Goal: Task Accomplishment & Management: Complete application form

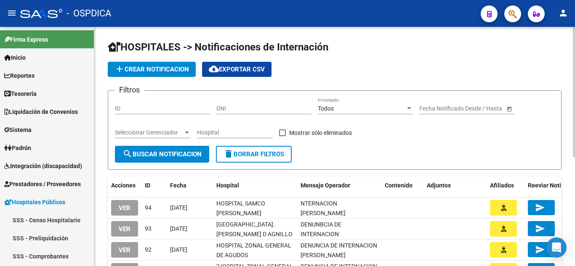
scroll to position [210, 0]
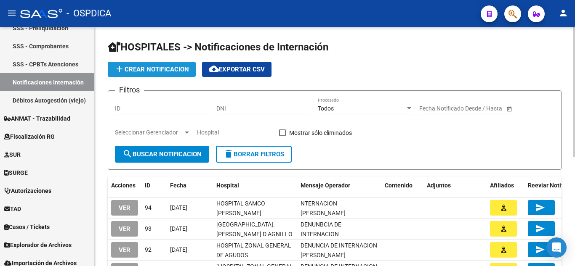
click at [147, 68] on span "add Crear Notificacion" at bounding box center [151, 70] width 75 height 8
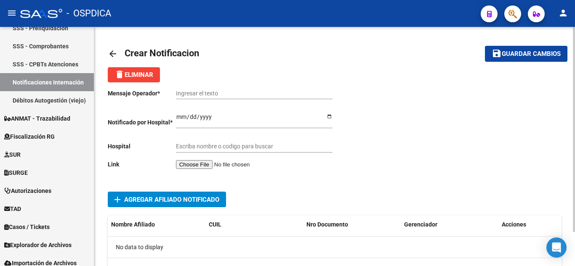
click at [214, 166] on input "file" at bounding box center [229, 164] width 106 height 9
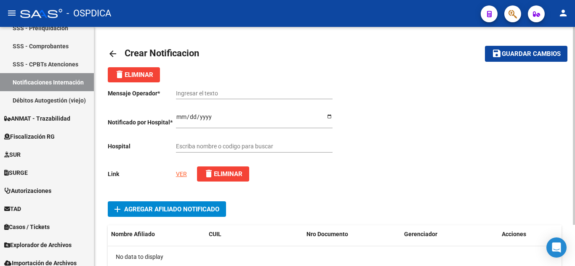
click at [181, 176] on link "VER" at bounding box center [181, 174] width 11 height 7
click at [223, 91] on input "Ingresar el texto" at bounding box center [254, 93] width 157 height 7
paste input "DENUNCIA INTERNACION DE [PERSON_NAME]"
type input "DENUNCIA INTERNACION DE ORLANDI [PERSON_NAME]"
click at [178, 117] on input "Ingresar el fecha" at bounding box center [254, 120] width 157 height 13
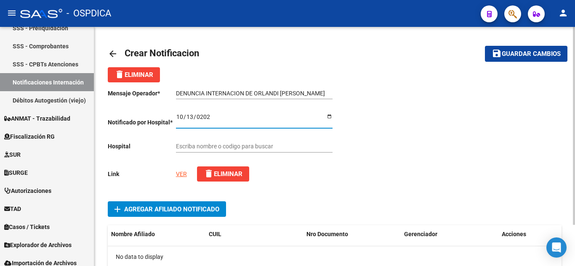
type input "[DATE]"
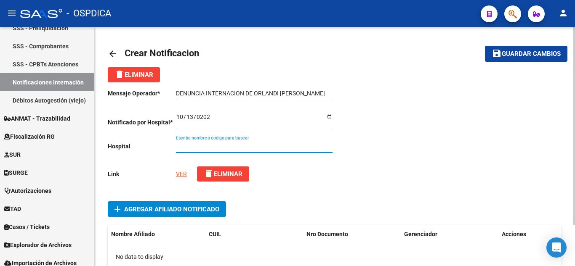
click at [251, 144] on input "Escriba nombre o codigo para buscar" at bounding box center [254, 146] width 157 height 7
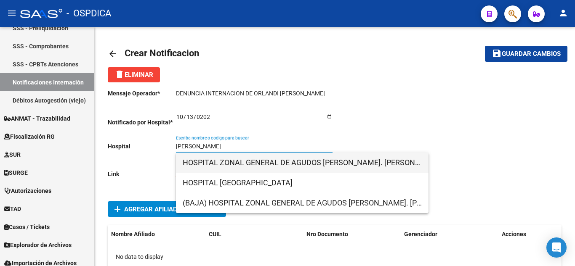
click at [279, 159] on span "HOSPITAL ZONAL GENERAL DE AGUDOS [PERSON_NAME]. [PERSON_NAME]" at bounding box center [302, 163] width 239 height 20
type input "HOSPITAL ZONAL GENERAL DE AGUDOS [PERSON_NAME]. [PERSON_NAME]"
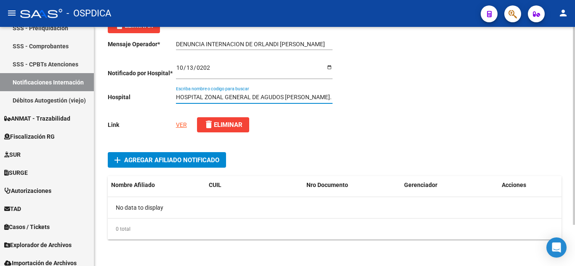
scroll to position [50, 0]
click at [213, 159] on span "Agregar Afiliado Notificado" at bounding box center [171, 160] width 95 height 8
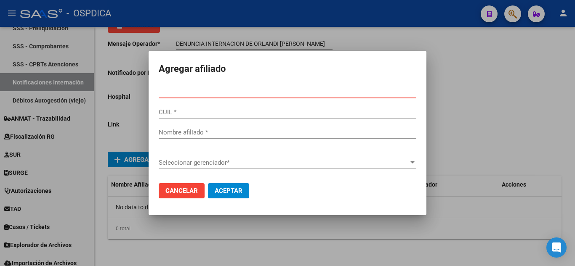
paste input "43600227"
type input "43600227"
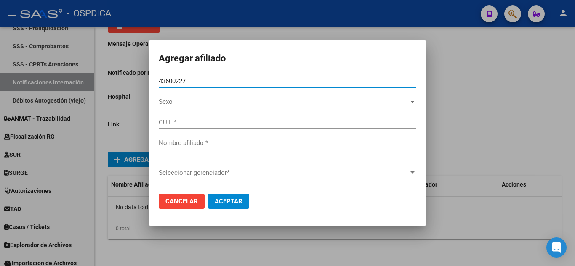
type input "27436002276"
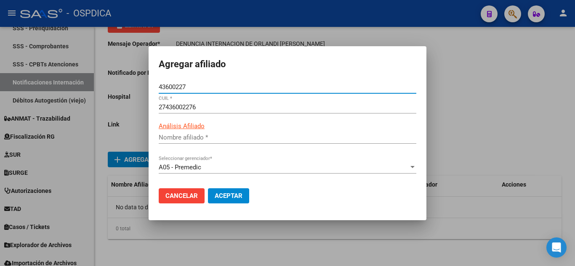
type input "ORLANDI [PERSON_NAME]"
type input "43600227"
click at [239, 196] on span "Aceptar" at bounding box center [229, 196] width 28 height 8
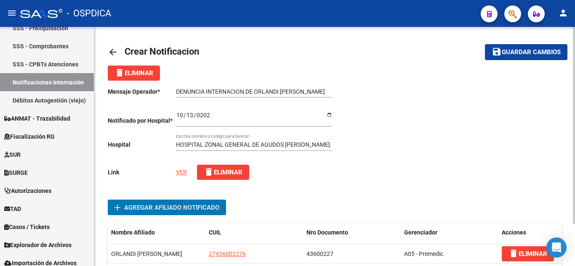
scroll to position [0, 0]
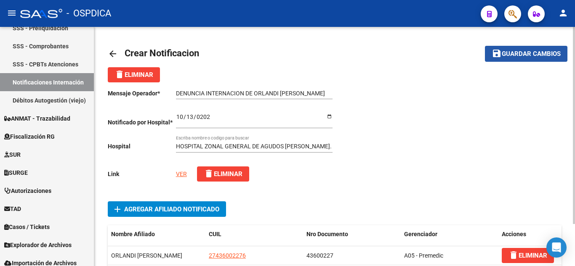
click at [531, 55] on span "Guardar cambios" at bounding box center [531, 55] width 59 height 8
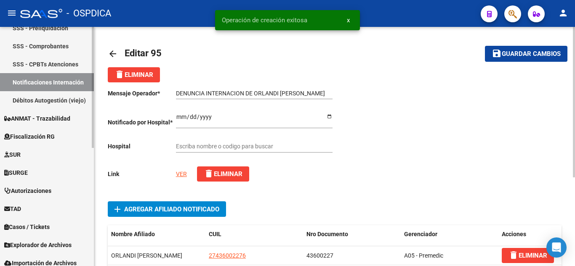
type input "HOSPITAL ZONAL GENERAL DE AGUDOS [PERSON_NAME]. [PERSON_NAME]"
click at [50, 80] on link "Notificaciones Internación" at bounding box center [47, 82] width 94 height 18
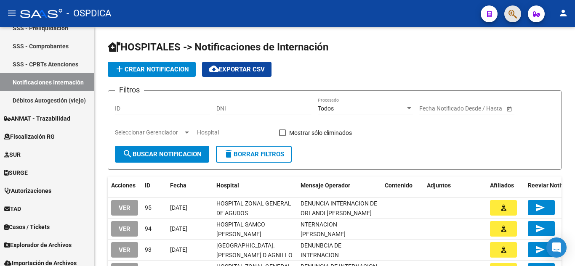
click at [509, 9] on span "button" at bounding box center [512, 13] width 8 height 17
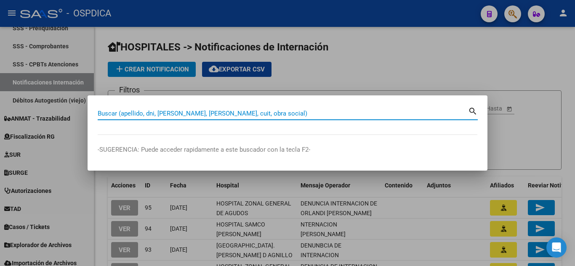
paste input "53240825"
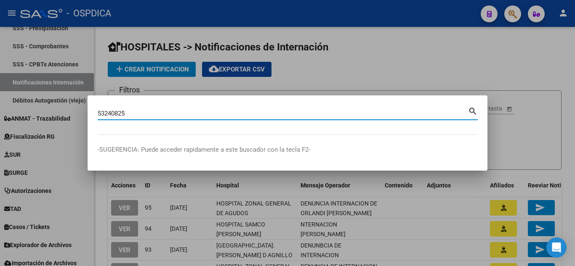
type input "53240825"
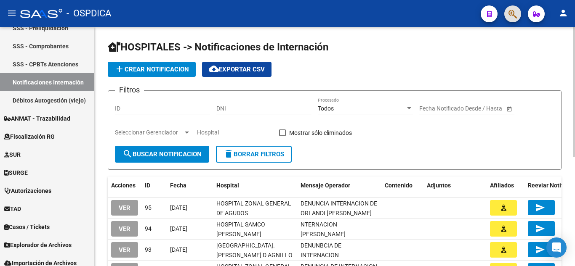
click at [160, 71] on span "add Crear Notificacion" at bounding box center [151, 70] width 75 height 8
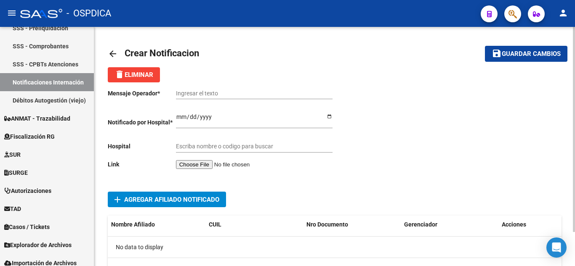
click at [218, 165] on input "file" at bounding box center [229, 164] width 106 height 9
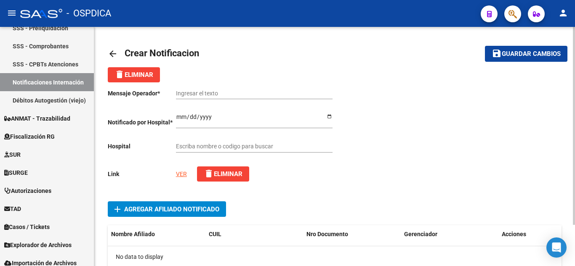
click at [184, 174] on link "VER" at bounding box center [181, 174] width 11 height 7
click at [258, 94] on input "Ingresar el texto" at bounding box center [254, 93] width 157 height 7
paste input "NOTIFICACIONES [DATE] [GEOGRAPHIC_DATA][PERSON_NAME]"
type input "NOTIFICACIONES [DATE] [GEOGRAPHIC_DATA][PERSON_NAME]"
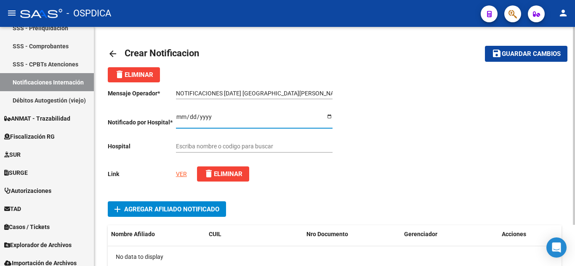
click at [181, 115] on input "Ingresar el fecha" at bounding box center [254, 120] width 157 height 13
type input "[DATE]"
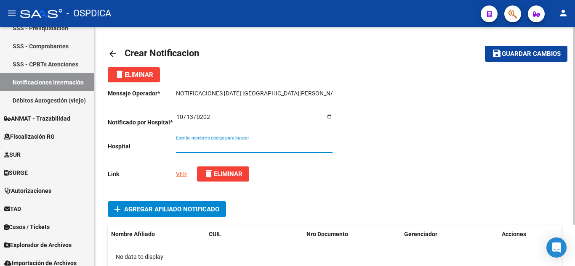
click at [266, 148] on input "Escriba nombre o codigo para buscar" at bounding box center [254, 146] width 157 height 7
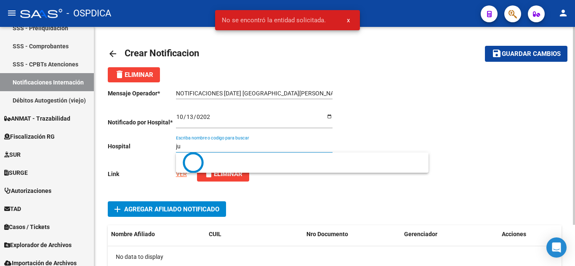
type input "j"
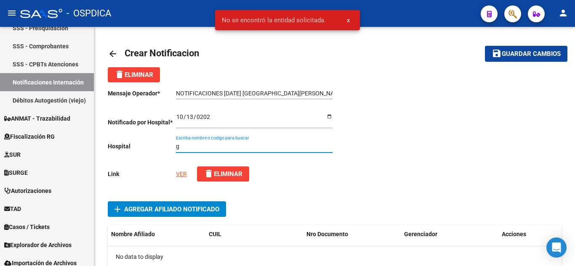
type input "g"
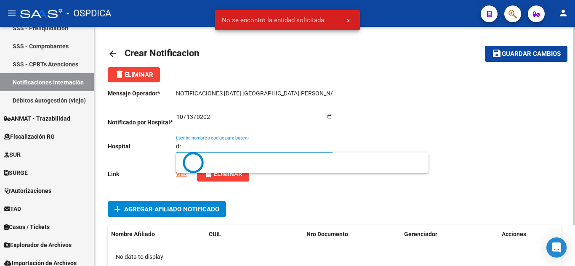
type input "d"
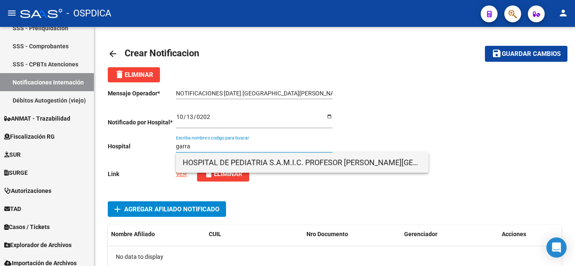
click at [311, 159] on span "HOSPITAL DE PEDIATRIA S.A.M.I.C. PROFESOR [PERSON_NAME][GEOGRAPHIC_DATA]" at bounding box center [302, 163] width 239 height 20
type input "HOSPITAL DE PEDIATRIA S.A.M.I.C. PROFESOR [PERSON_NAME][GEOGRAPHIC_DATA]"
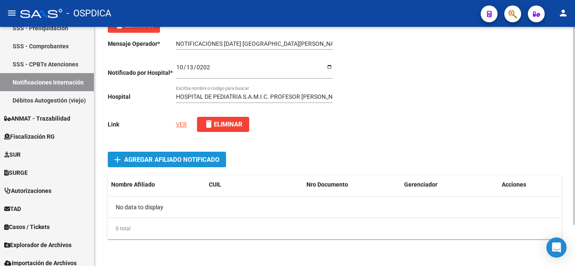
click at [192, 162] on span "Agregar Afiliado Notificado" at bounding box center [171, 160] width 95 height 8
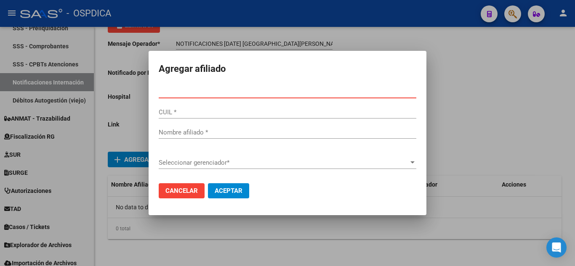
click at [245, 89] on input "Nro Documento *" at bounding box center [288, 92] width 258 height 8
paste input "53240825"
type input "53240825"
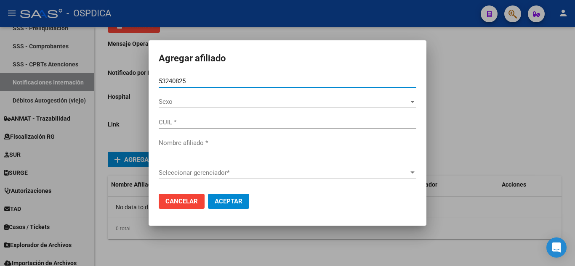
type input "27532408259"
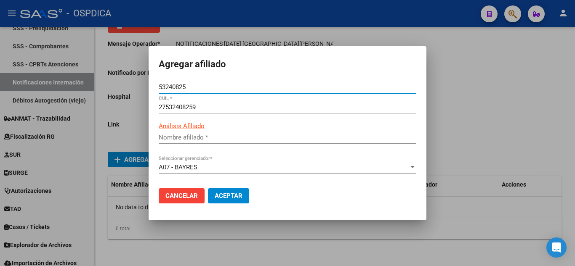
type input "[PERSON_NAME]"
type input "53240825"
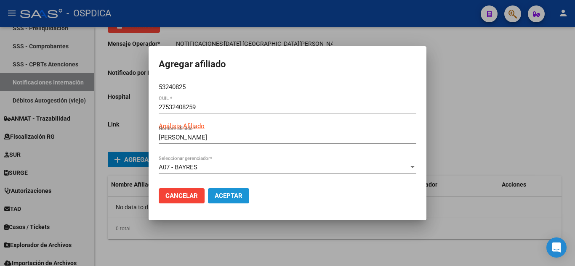
click at [233, 202] on button "Aceptar" at bounding box center [228, 196] width 41 height 15
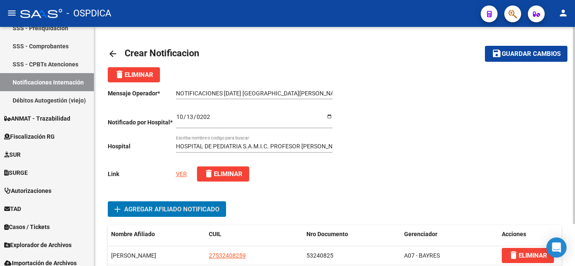
click at [521, 55] on span "Guardar cambios" at bounding box center [531, 55] width 59 height 8
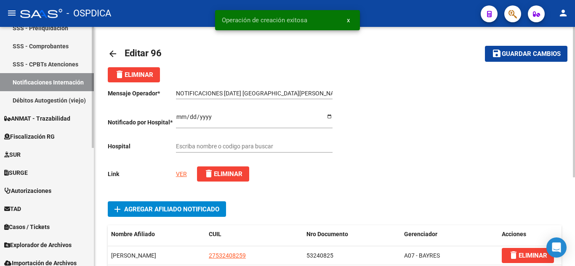
type input "HOSPITAL DE PEDIATRIA S.A.M.I.C. PROFESOR [PERSON_NAME][GEOGRAPHIC_DATA]"
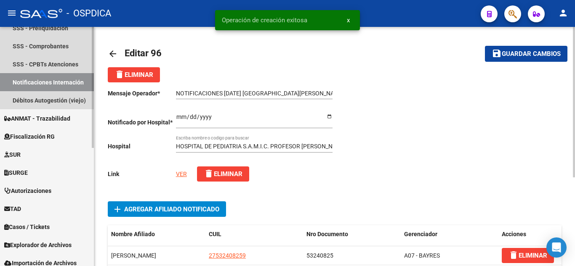
click at [33, 83] on link "Notificaciones Internación" at bounding box center [47, 82] width 94 height 18
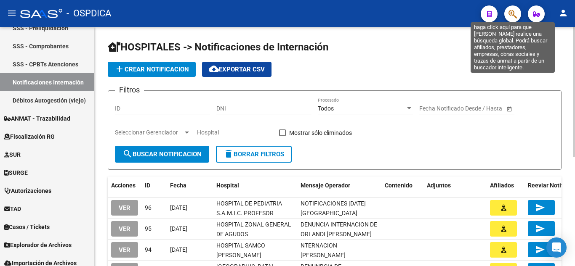
click at [517, 17] on icon "button" at bounding box center [512, 14] width 8 height 10
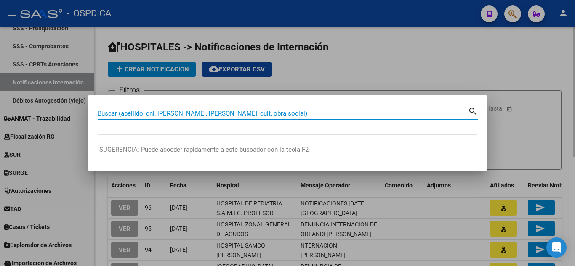
paste input "44776173"
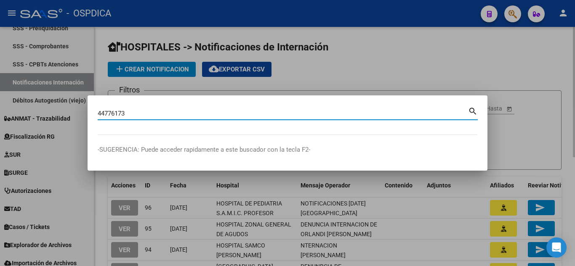
type input "44776173"
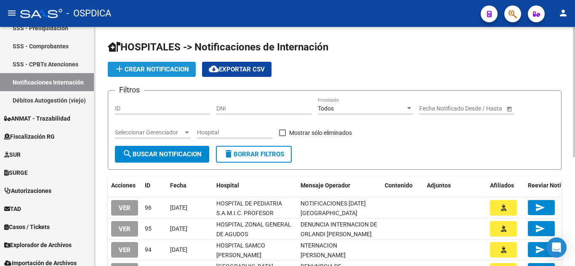
click at [173, 71] on span "add Crear Notificacion" at bounding box center [151, 70] width 75 height 8
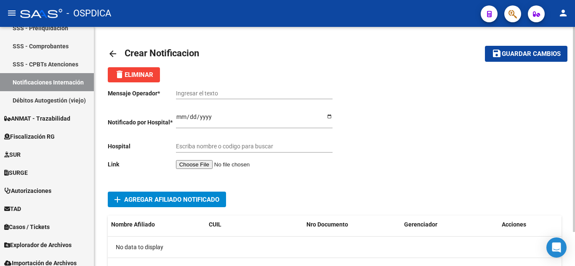
click at [202, 162] on input "file" at bounding box center [229, 164] width 106 height 9
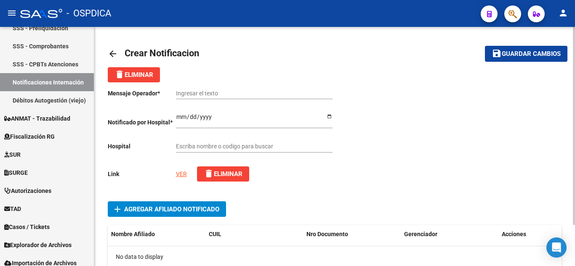
click at [256, 95] on input "Ingresar el texto" at bounding box center [254, 93] width 157 height 7
paste input "AVISO DE INTERNACIÓN, PRORROGA Y/O ESTUDIO DEL ALTA COMPLEJIDAD - VEGA FACUNDO"
type input "AVISO DE INTERNACIÓN, PRORROGA Y/O ESTUDIO DEL ALTA COMPLEJIDAD - VEGA FACUNDO"
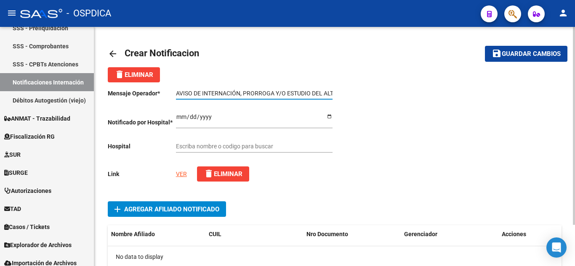
click at [178, 114] on input "Ingresar el fecha" at bounding box center [254, 120] width 157 height 13
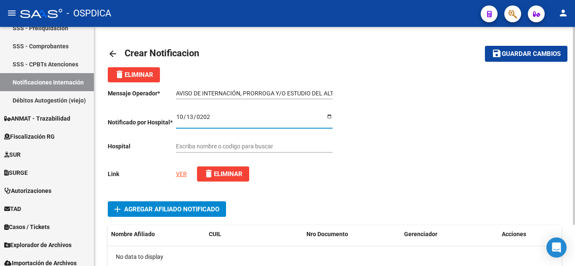
type input "[DATE]"
click at [260, 142] on div "Escriba nombre o codigo para buscar" at bounding box center [254, 144] width 157 height 17
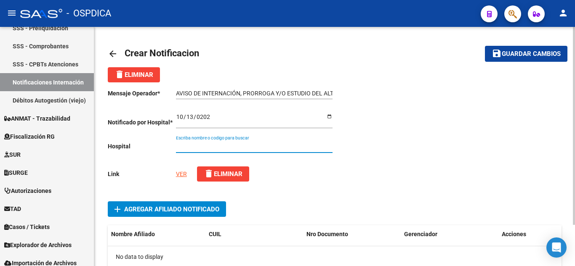
click at [266, 146] on input "Escriba nombre o codigo para buscar" at bounding box center [254, 146] width 157 height 7
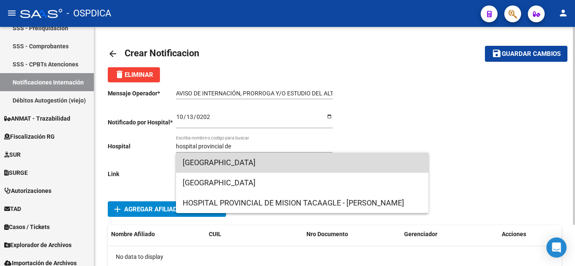
click at [266, 159] on span "[GEOGRAPHIC_DATA]" at bounding box center [302, 163] width 239 height 20
type input "[GEOGRAPHIC_DATA]"
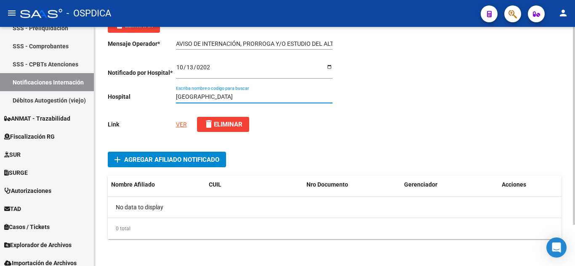
scroll to position [50, 0]
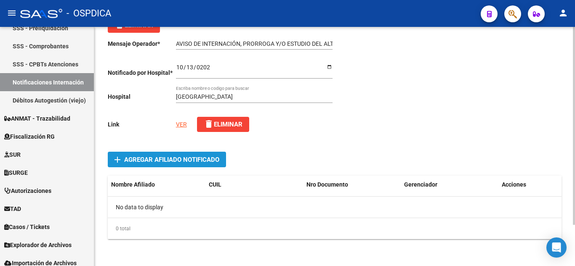
click at [193, 156] on span "Agregar Afiliado Notificado" at bounding box center [171, 160] width 95 height 8
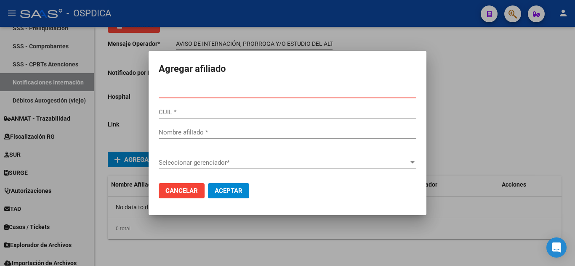
paste input "44776173"
type input "44776173"
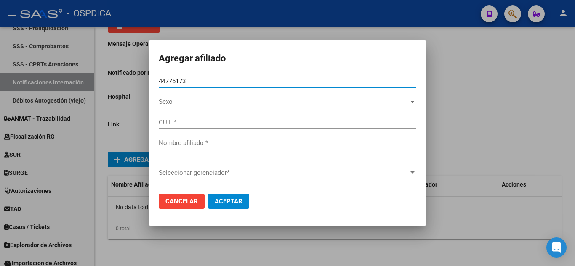
type input "20447761735"
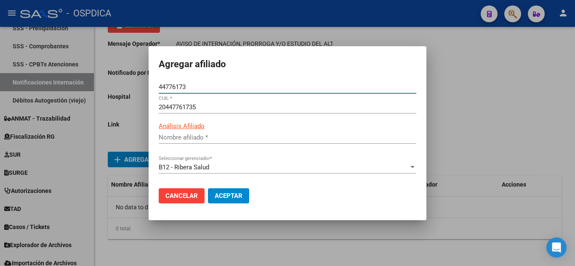
type input "[PERSON_NAME]"
type input "44776173"
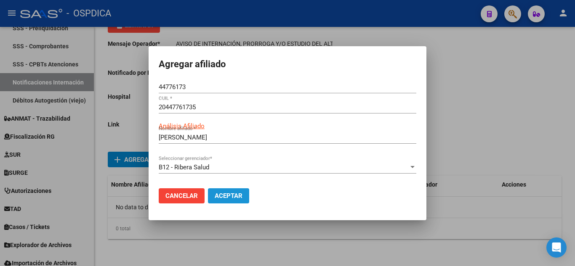
click at [229, 195] on span "Aceptar" at bounding box center [229, 196] width 28 height 8
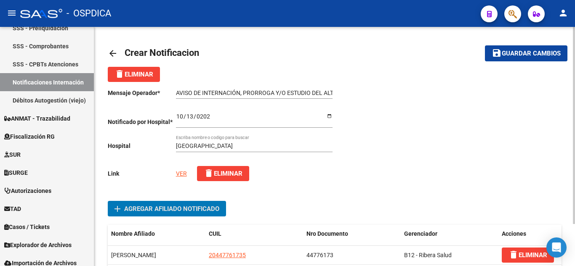
scroll to position [0, 0]
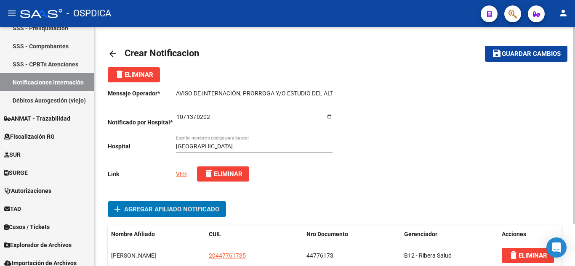
click at [527, 53] on span "Guardar cambios" at bounding box center [531, 55] width 59 height 8
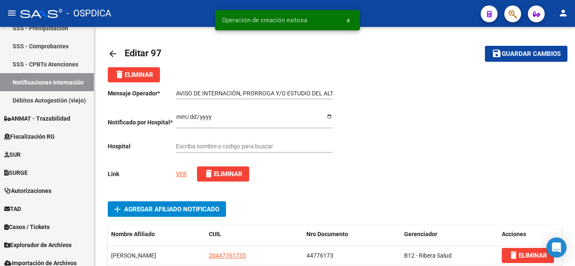
type input "[GEOGRAPHIC_DATA]"
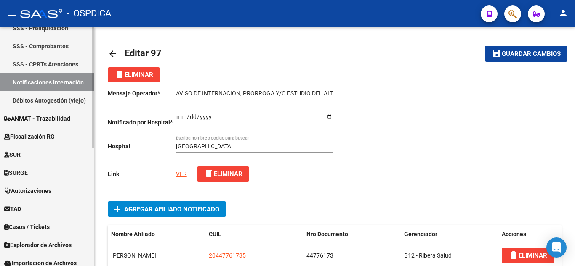
click at [44, 78] on link "Notificaciones Internación" at bounding box center [47, 82] width 94 height 18
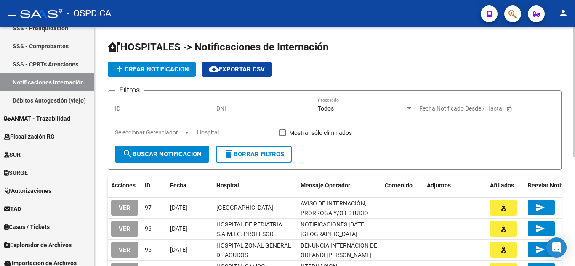
click at [152, 72] on span "add Crear Notificacion" at bounding box center [151, 70] width 75 height 8
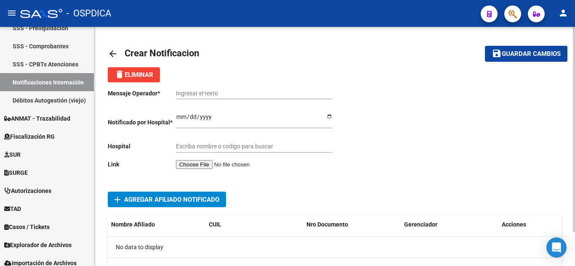
click at [245, 94] on input "Ingresar el texto" at bounding box center [254, 93] width 157 height 7
paste input "AVISO DE INTERNACIÓN, PRORROGA Y/O ESTUDIO DEL ALTA COMPLEJIDAD - FLORES CATALE…"
type input "AVISO DE INTERNACIÓN, PRORROGA Y/O ESTUDIO DEL ALTA COMPLEJIDAD - FLORES CATALE…"
click at [181, 116] on input "Ingresar el fecha" at bounding box center [254, 120] width 157 height 13
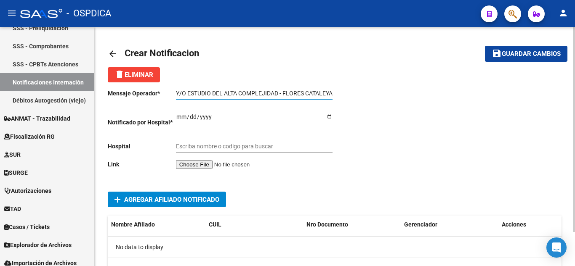
scroll to position [0, 0]
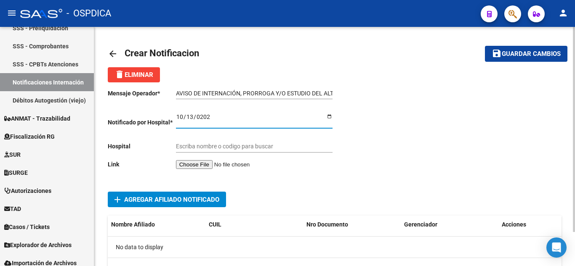
type input "[DATE]"
click at [255, 143] on div "Escriba nombre o codigo para buscar" at bounding box center [254, 144] width 157 height 17
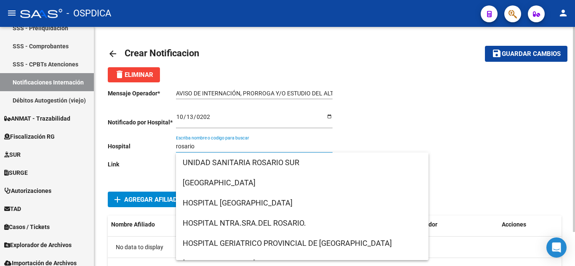
drag, startPoint x: 194, startPoint y: 145, endPoint x: 165, endPoint y: 144, distance: 29.5
click at [165, 144] on div "Mensaje Operador * AVISO DE INTERNACIÓN, PRORROGA Y/O ESTUDIO DEL ALTA COMPLEJI…" at bounding box center [221, 131] width 227 height 97
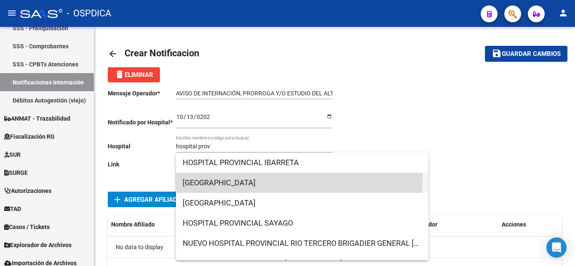
click at [231, 180] on span "[GEOGRAPHIC_DATA]" at bounding box center [302, 183] width 239 height 20
type input "[GEOGRAPHIC_DATA]"
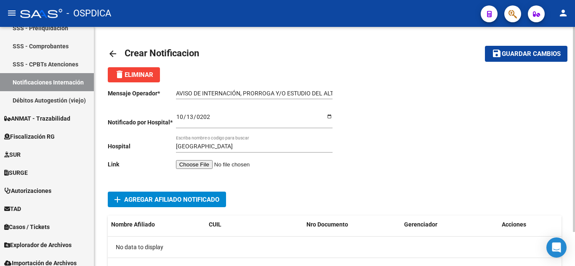
click at [210, 165] on input "file" at bounding box center [229, 164] width 106 height 9
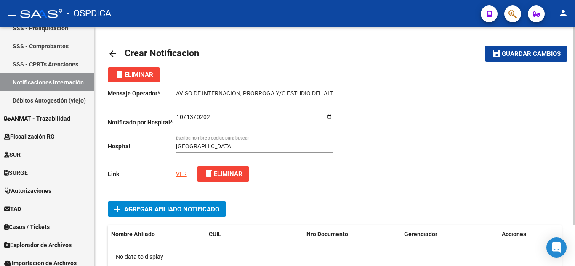
click at [194, 212] on span "Agregar Afiliado Notificado" at bounding box center [171, 210] width 95 height 8
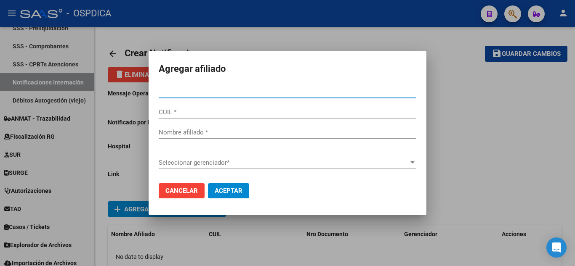
click at [293, 91] on input "Nro Documento *" at bounding box center [288, 92] width 258 height 8
type input "59815674"
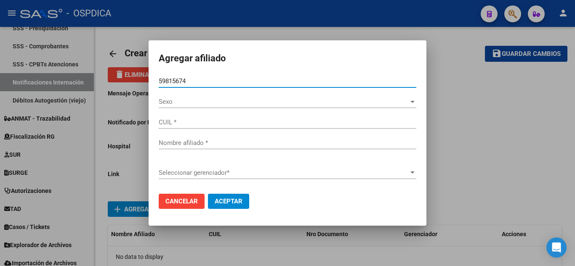
type input "20598156744"
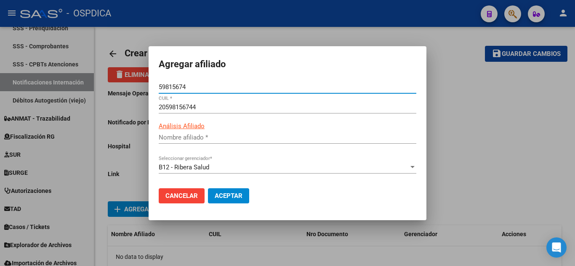
type input "FLORES CATALEYA RENATA"
type input "59815674"
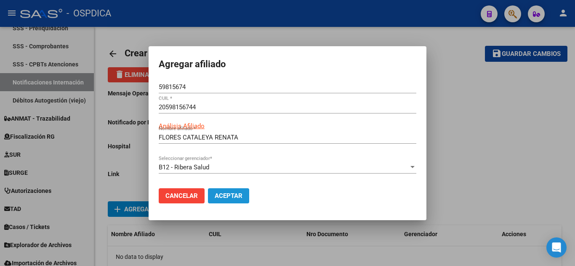
click at [241, 196] on span "Aceptar" at bounding box center [229, 196] width 28 height 8
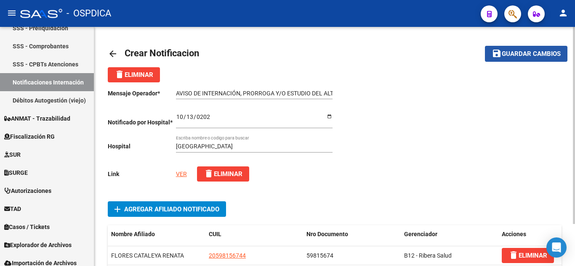
click at [538, 54] on span "Guardar cambios" at bounding box center [531, 55] width 59 height 8
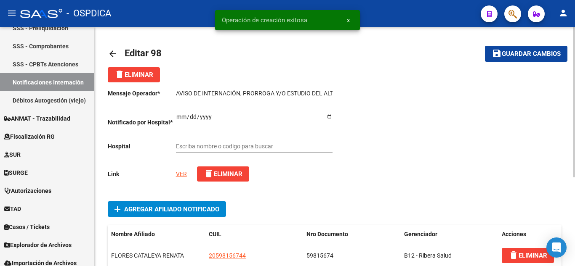
type input "[GEOGRAPHIC_DATA]"
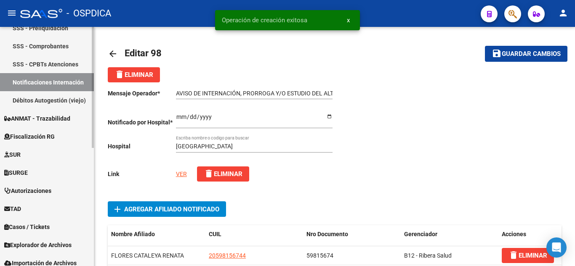
click at [44, 84] on link "Notificaciones Internación" at bounding box center [47, 82] width 94 height 18
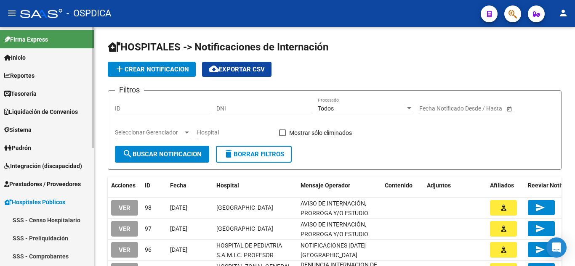
click at [50, 181] on span "Prestadores / Proveedores" at bounding box center [42, 184] width 77 height 9
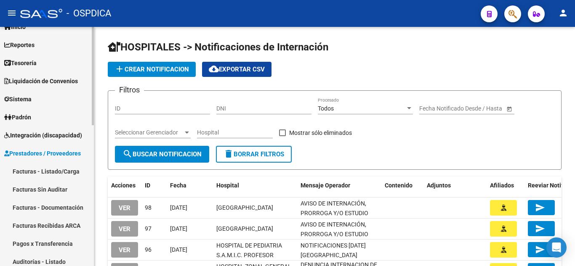
scroll to position [42, 0]
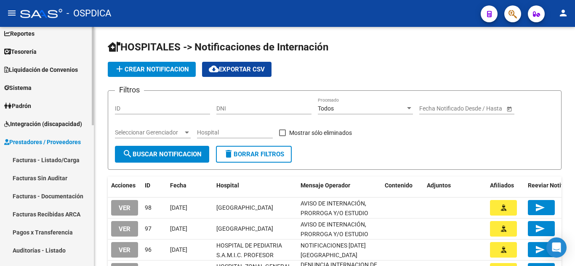
click at [58, 159] on link "Facturas - Listado/Carga" at bounding box center [47, 160] width 94 height 18
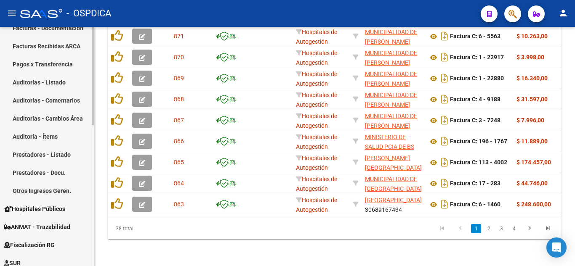
scroll to position [337, 0]
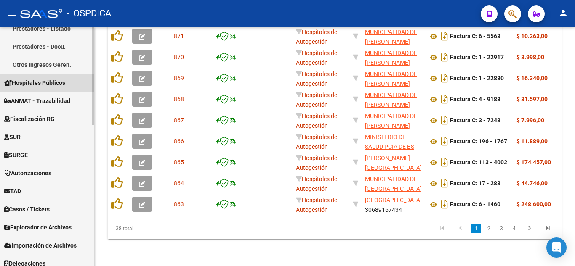
click at [44, 85] on span "Hospitales Públicos" at bounding box center [34, 82] width 61 height 9
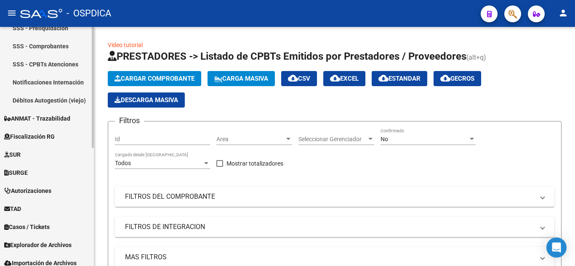
scroll to position [234, 0]
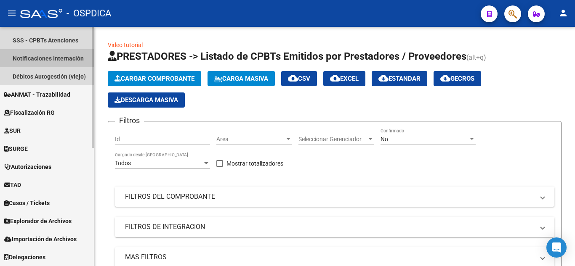
click at [70, 57] on link "Notificaciones Internación" at bounding box center [47, 58] width 94 height 18
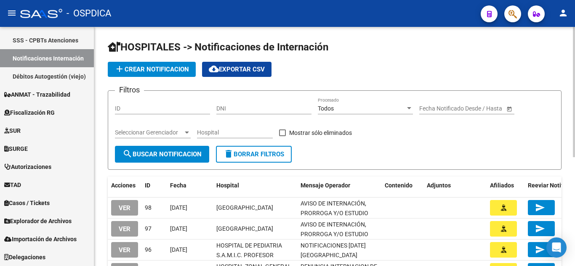
click at [159, 68] on span "add Crear Notificacion" at bounding box center [151, 70] width 75 height 8
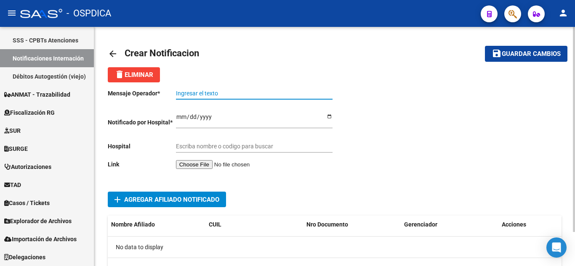
click at [260, 90] on input "Ingresar el texto" at bounding box center [254, 93] width 157 height 7
paste input "NOTIFICACION DE INTERNACION PTE: -[PERSON_NAME] ERICA"
type input "NOTIFICACION DE INTERNACION PTE: -[PERSON_NAME] ERICA"
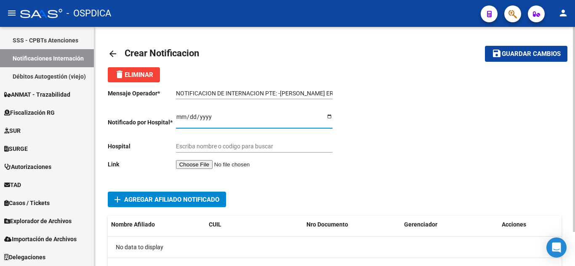
click at [177, 116] on input "Ingresar el fecha" at bounding box center [254, 120] width 157 height 13
type input "[DATE]"
click at [236, 144] on input "Escriba nombre o codigo para buscar" at bounding box center [254, 146] width 157 height 7
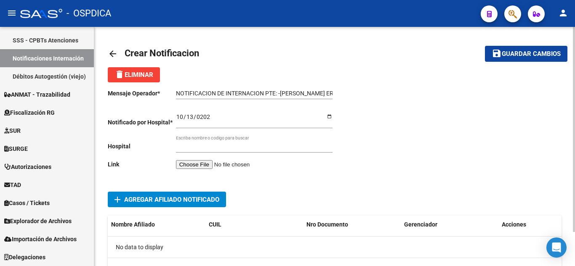
click at [222, 159] on div "Escriba nombre o codigo para buscar" at bounding box center [254, 148] width 157 height 24
click at [222, 162] on input "file" at bounding box center [229, 164] width 106 height 9
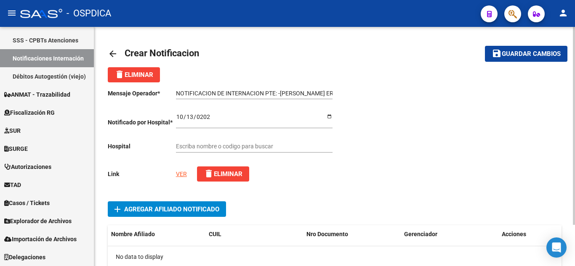
click at [264, 142] on div "Escriba nombre o codigo para buscar" at bounding box center [254, 144] width 157 height 17
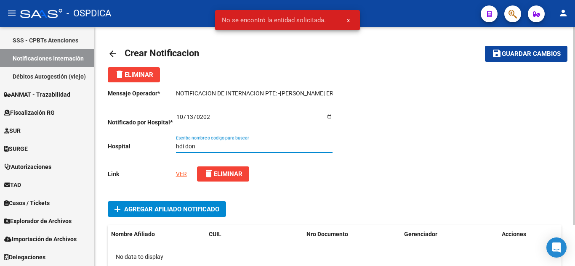
drag, startPoint x: 217, startPoint y: 144, endPoint x: 170, endPoint y: 146, distance: 47.6
click at [170, 146] on div "Mensaje Operador * NOTIFICACION DE INTERNACION PTE: -[PERSON_NAME] [PERSON_NAME…" at bounding box center [221, 136] width 227 height 106
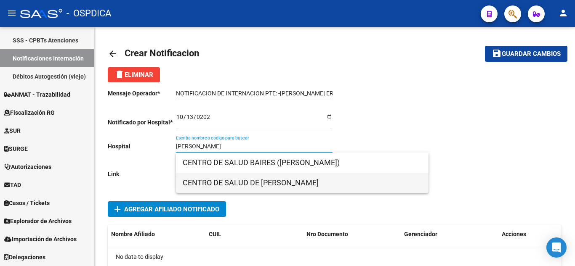
click at [320, 181] on span "CENTRO DE SALUD DE [PERSON_NAME]" at bounding box center [302, 183] width 239 height 20
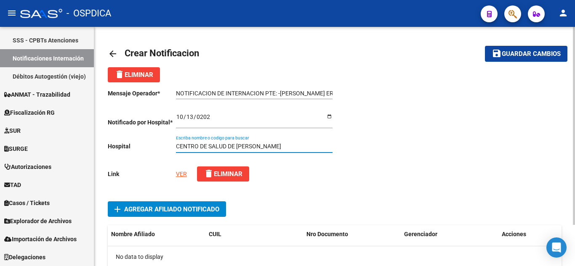
drag, startPoint x: 263, startPoint y: 144, endPoint x: 137, endPoint y: 157, distance: 126.1
click at [137, 157] on div "Mensaje Operador * NOTIFICACION DE INTERNACION PTE: -[PERSON_NAME] ERICA Ingres…" at bounding box center [221, 136] width 227 height 106
click at [384, 177] on div at bounding box center [448, 136] width 227 height 106
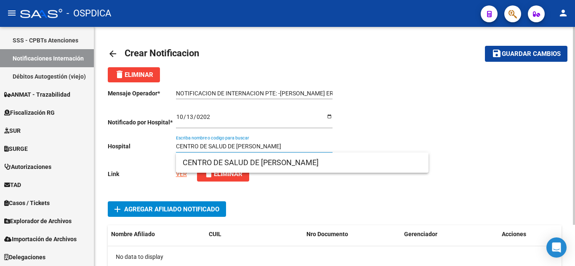
drag, startPoint x: 287, startPoint y: 146, endPoint x: 152, endPoint y: 138, distance: 135.4
click at [152, 138] on div "Mensaje Operador * NOTIFICACION DE INTERNACION PTE: -[PERSON_NAME] ERICA Ingres…" at bounding box center [221, 136] width 227 height 106
drag, startPoint x: 287, startPoint y: 144, endPoint x: 144, endPoint y: 133, distance: 142.7
click at [144, 133] on div "Mensaje Operador * NOTIFICACION DE INTERNACION PTE: -[PERSON_NAME] ERICA Ingres…" at bounding box center [221, 136] width 227 height 106
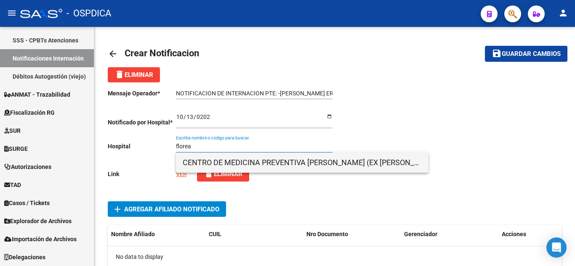
click at [292, 164] on span "CENTRO DE MEDICINA PREVENTIVA [PERSON_NAME] (EX [PERSON_NAME])" at bounding box center [302, 163] width 239 height 20
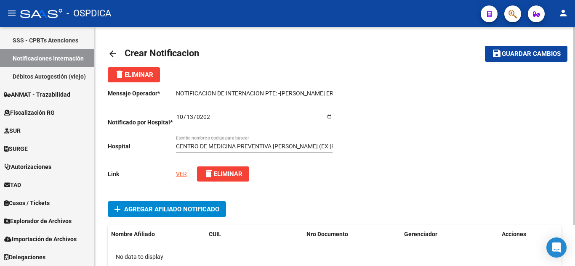
drag, startPoint x: 335, startPoint y: 144, endPoint x: 282, endPoint y: 144, distance: 53.0
click at [282, 144] on div "Mensaje Operador * NOTIFICACION DE INTERNACION PTE: -[PERSON_NAME] [PERSON_NAME…" at bounding box center [335, 189] width 454 height 213
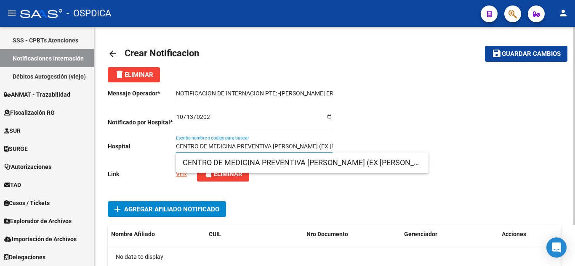
click at [179, 146] on input "CENTRO DE MEDICINA PREVENTIVA [PERSON_NAME] (EX [PERSON_NAME])" at bounding box center [254, 146] width 157 height 7
drag, startPoint x: 175, startPoint y: 145, endPoint x: 323, endPoint y: 148, distance: 148.2
click at [270, 142] on div "Mensaje Operador * NOTIFICACION DE INTERNACION PTE: -[PERSON_NAME] [PERSON_NAME…" at bounding box center [221, 136] width 227 height 106
drag, startPoint x: 332, startPoint y: 145, endPoint x: 250, endPoint y: 135, distance: 82.3
click at [250, 135] on div "Mensaje Operador * NOTIFICACION DE INTERNACION PTE: -[PERSON_NAME] [PERSON_NAME…" at bounding box center [221, 136] width 227 height 106
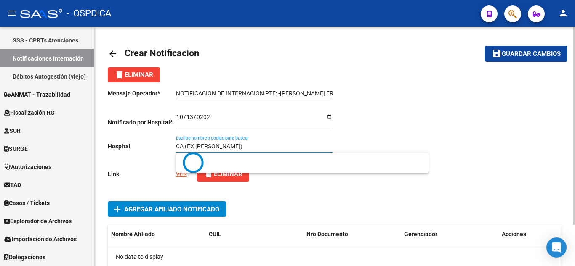
type input "A (EX [PERSON_NAME])"
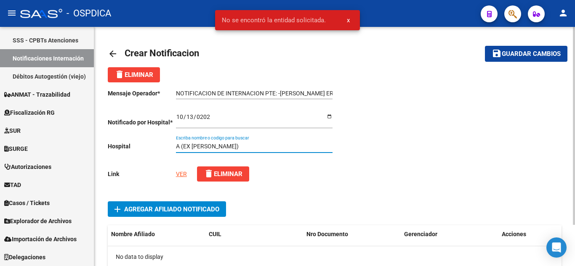
drag, startPoint x: 244, startPoint y: 146, endPoint x: 168, endPoint y: 134, distance: 76.7
click at [168, 134] on div "Mensaje Operador * NOTIFICACION DE INTERNACION PTE: -[PERSON_NAME] ERICA Ingres…" at bounding box center [221, 136] width 227 height 106
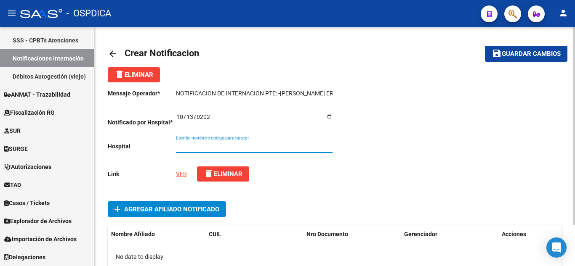
click at [245, 150] on input "Escriba nombre o codigo para buscar" at bounding box center [254, 146] width 157 height 7
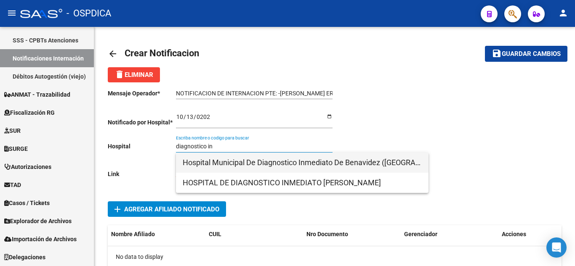
click at [259, 161] on span "Hospital Municipal De Diagnostico Inmediato De Benavidez ([GEOGRAPHIC_DATA])" at bounding box center [302, 163] width 239 height 20
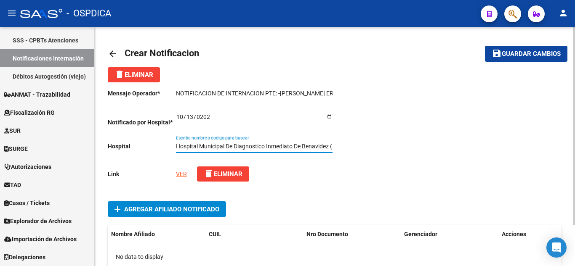
scroll to position [0, 38]
drag, startPoint x: 177, startPoint y: 146, endPoint x: 509, endPoint y: 187, distance: 335.1
click at [509, 187] on div "Mensaje Operador * NOTIFICACION DE INTERNACION PTE: -[PERSON_NAME] ERICA Ingres…" at bounding box center [335, 189] width 454 height 213
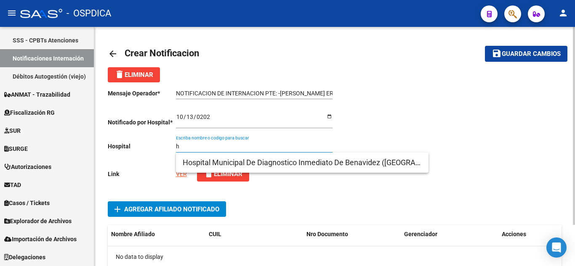
scroll to position [0, 0]
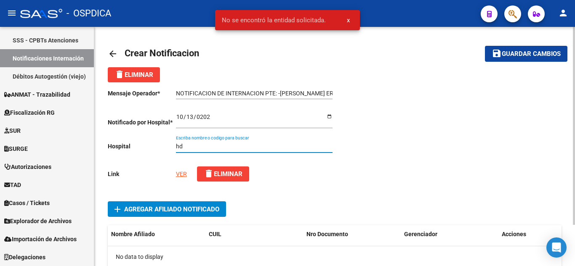
type input "h"
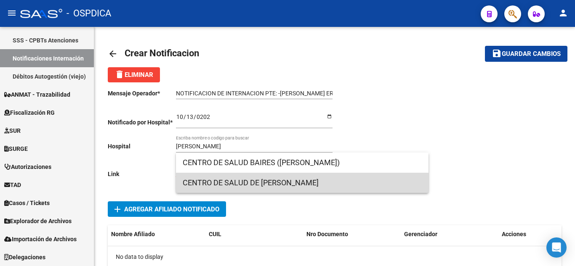
click at [313, 185] on span "CENTRO DE SALUD DE [PERSON_NAME]" at bounding box center [302, 183] width 239 height 20
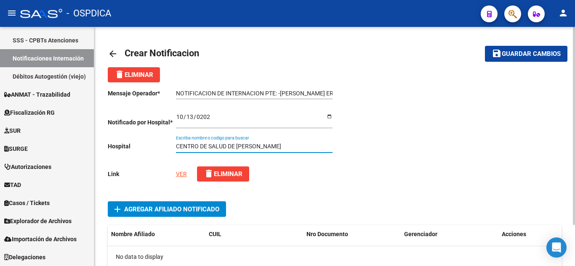
drag, startPoint x: 292, startPoint y: 144, endPoint x: 112, endPoint y: 145, distance: 179.7
click at [112, 145] on div "Mensaje Operador * NOTIFICACION DE INTERNACION PTE: -[PERSON_NAME] ERICA Ingres…" at bounding box center [221, 136] width 227 height 106
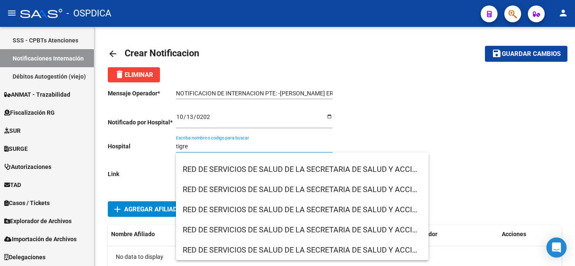
scroll to position [6930, 0]
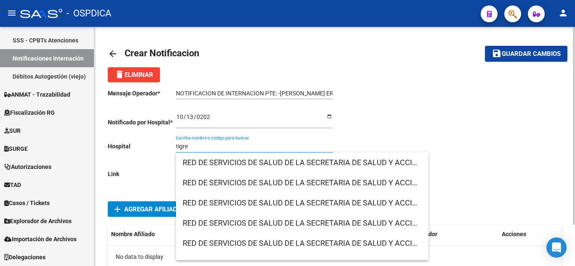
drag, startPoint x: 213, startPoint y: 146, endPoint x: 144, endPoint y: 146, distance: 69.0
click at [144, 146] on div "Mensaje Operador * NOTIFICACION DE INTERNACION PTE: -[PERSON_NAME] [PERSON_NAME…" at bounding box center [221, 136] width 227 height 106
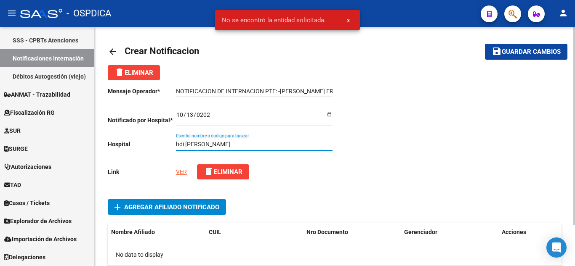
scroll to position [0, 0]
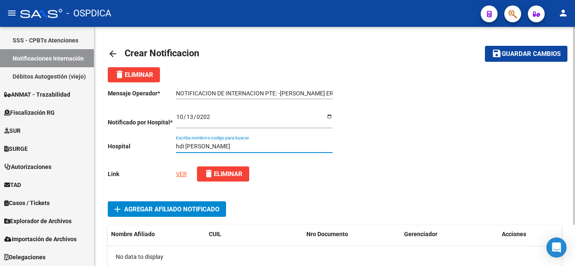
type input "hdi [PERSON_NAME]"
click at [179, 171] on link "VER" at bounding box center [181, 174] width 11 height 7
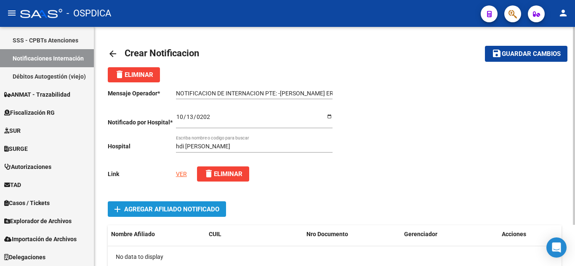
click at [165, 217] on span "add Agregar Afiliado Notificado" at bounding box center [166, 210] width 105 height 16
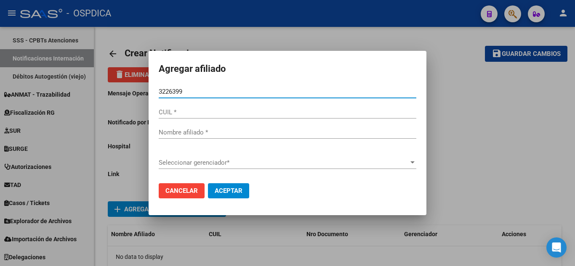
type input "32263999"
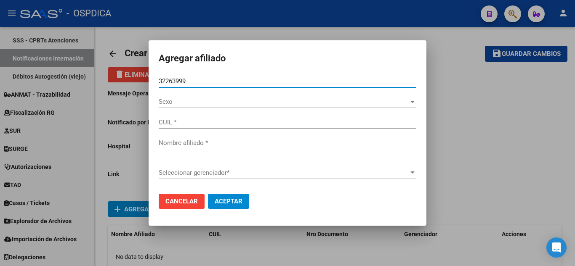
type input "27322639991"
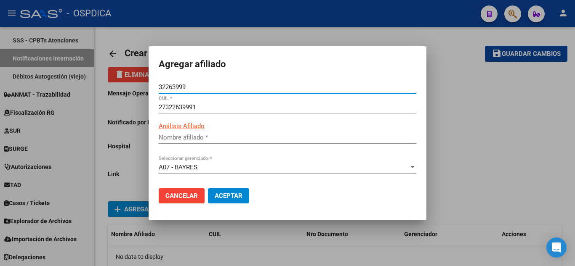
type input "[PERSON_NAME] [PERSON_NAME]"
type input "32263999"
click at [235, 193] on span "Aceptar" at bounding box center [229, 196] width 28 height 8
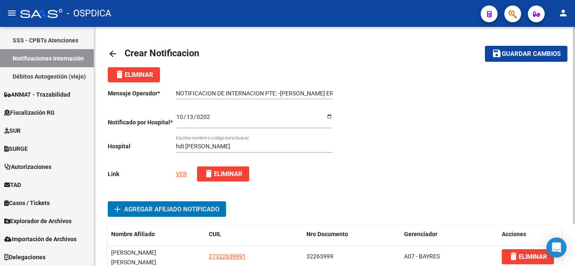
click at [537, 56] on span "Guardar cambios" at bounding box center [531, 55] width 59 height 8
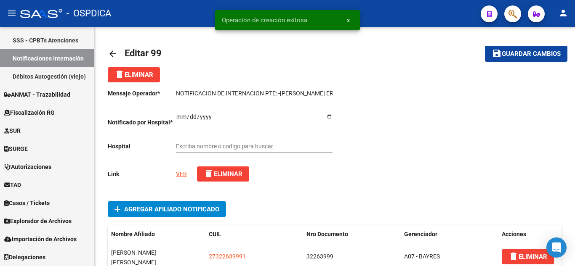
type input "CENTRO DE SALUD DE [PERSON_NAME]"
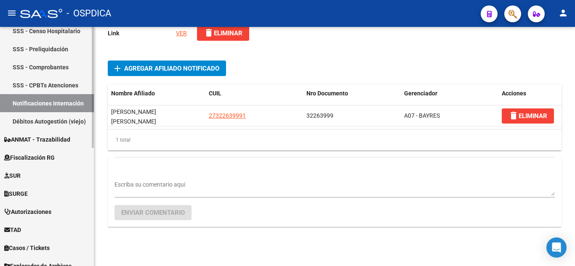
scroll to position [150, 0]
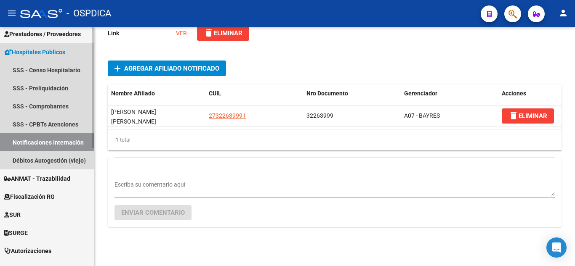
click at [55, 142] on link "Notificaciones Internación" at bounding box center [47, 142] width 94 height 18
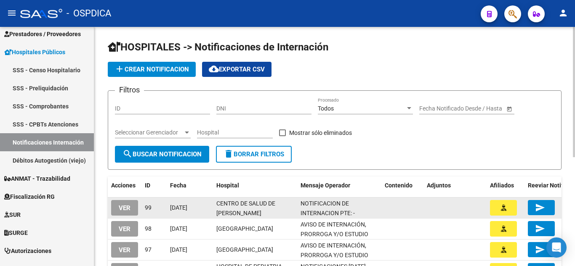
click at [128, 208] on span "VER" at bounding box center [125, 209] width 12 height 8
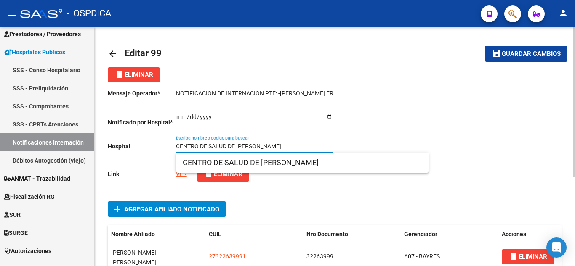
drag, startPoint x: 293, startPoint y: 149, endPoint x: 146, endPoint y: 151, distance: 147.3
click at [146, 151] on div "Mensaje Operador * NOTIFICACION DE INTERNACION PTE: -[PERSON_NAME] ERICA Ingres…" at bounding box center [221, 136] width 227 height 106
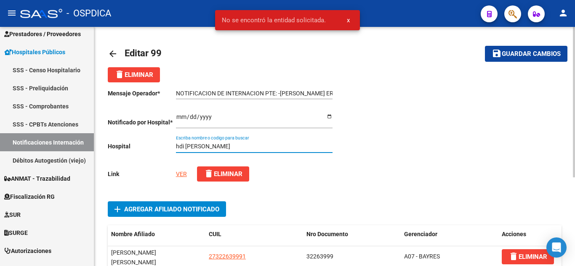
type input "hdi [PERSON_NAME]"
click at [485, 46] on button "save Guardar cambios" at bounding box center [526, 54] width 83 height 16
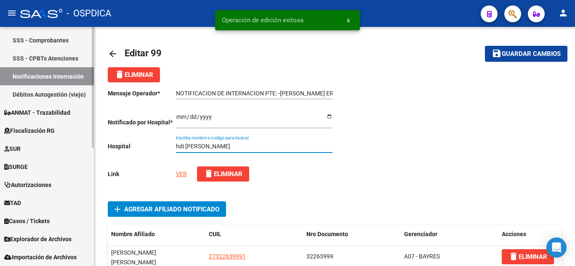
scroll to position [234, 0]
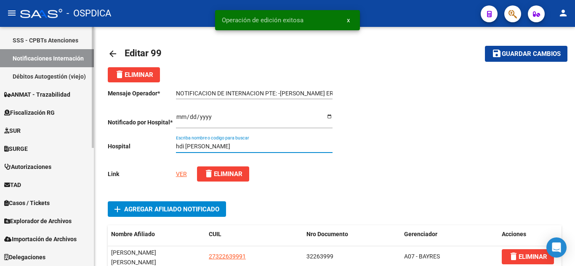
click at [53, 54] on link "Notificaciones Internación" at bounding box center [47, 58] width 94 height 18
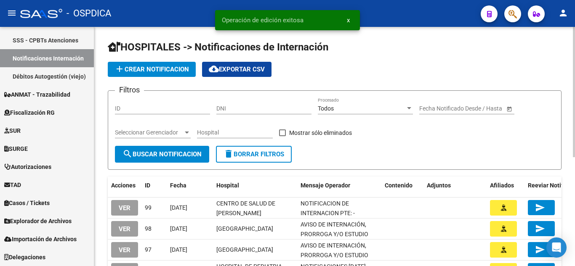
scroll to position [42, 0]
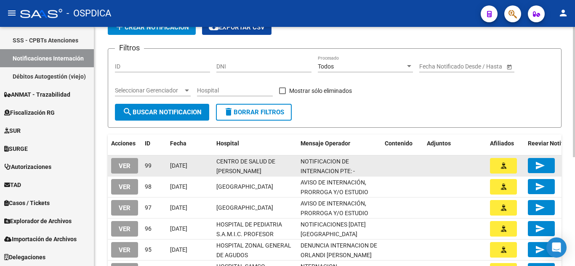
click at [131, 168] on button "VER" at bounding box center [124, 166] width 27 height 16
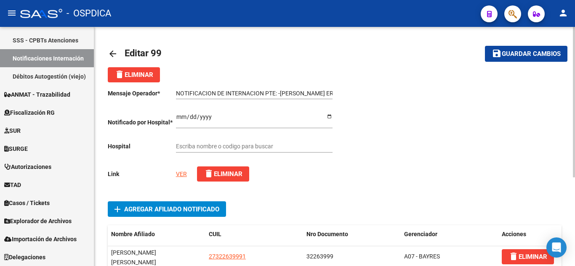
type input "CENTRO DE SALUD DE [PERSON_NAME]"
click at [49, 57] on link "Notificaciones Internación" at bounding box center [47, 58] width 94 height 18
